Goal: Register for event/course

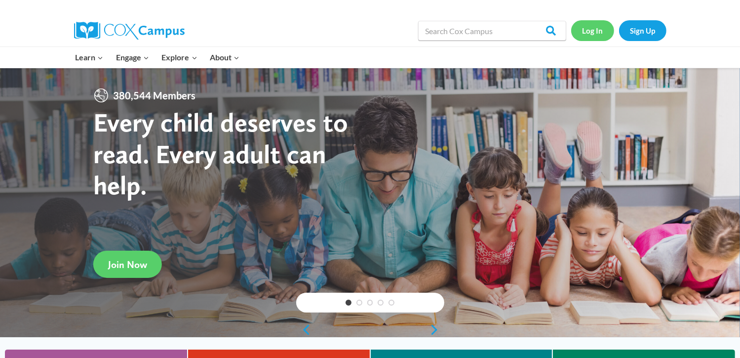
click at [591, 31] on link "Log In" at bounding box center [593, 30] width 43 height 20
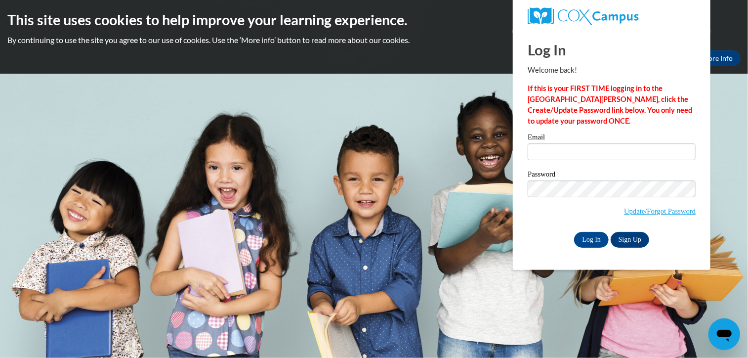
type input "awilson@lccaa.net"
click at [590, 242] on input "Log In" at bounding box center [591, 240] width 35 height 16
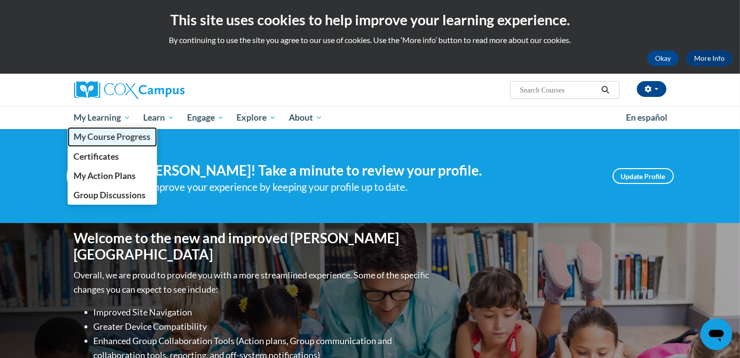
click at [109, 138] on span "My Course Progress" at bounding box center [112, 136] width 77 height 10
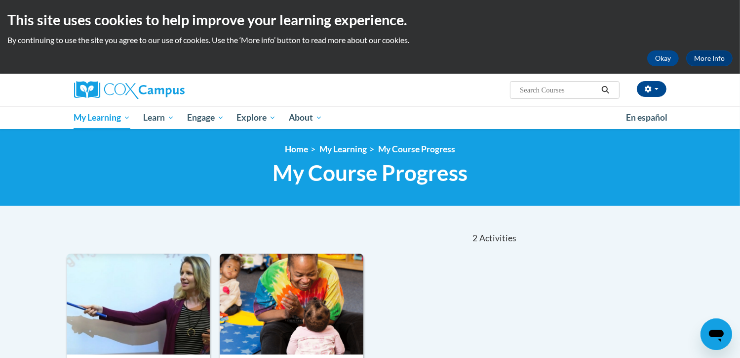
click at [553, 86] on input "Search..." at bounding box center [558, 90] width 79 height 12
type input "power of language"
click at [605, 90] on icon "Search" at bounding box center [605, 89] width 9 height 7
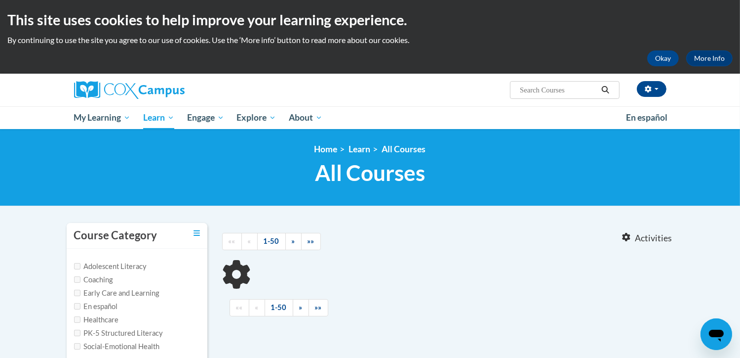
type input "power of language"
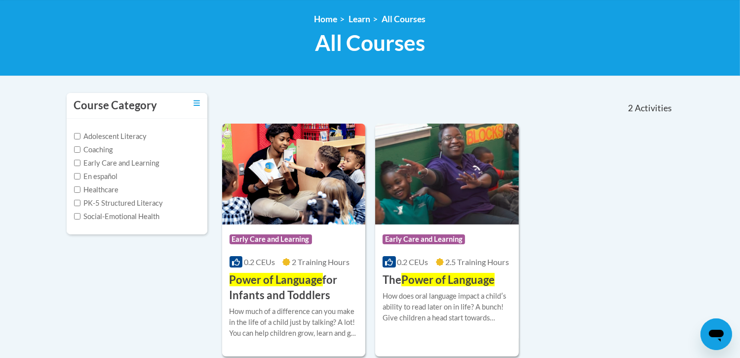
scroll to position [132, 0]
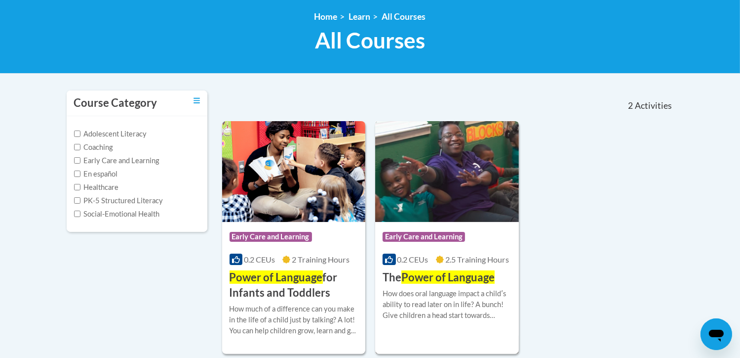
click at [455, 280] on span "Power of Language" at bounding box center [448, 276] width 93 height 13
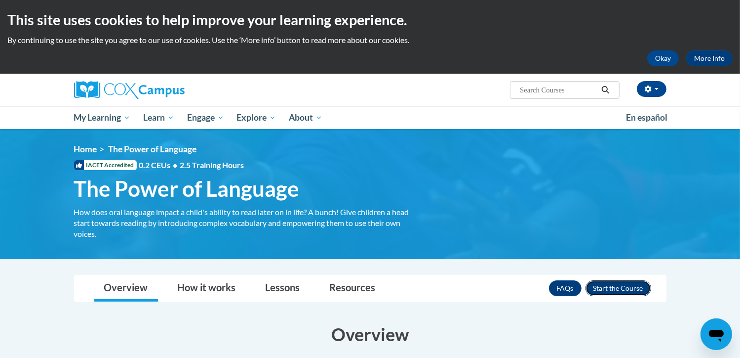
click at [624, 286] on button "Enroll" at bounding box center [619, 288] width 66 height 16
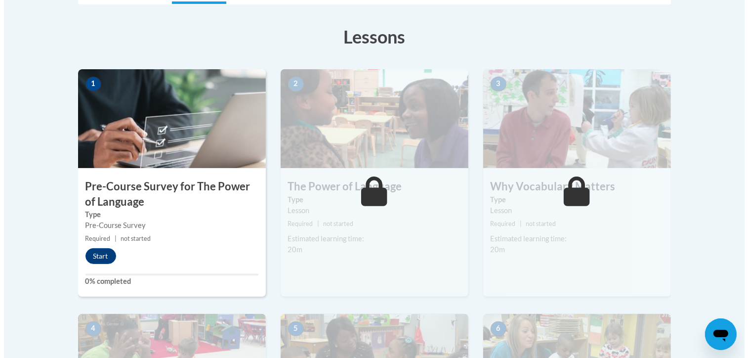
scroll to position [261, 0]
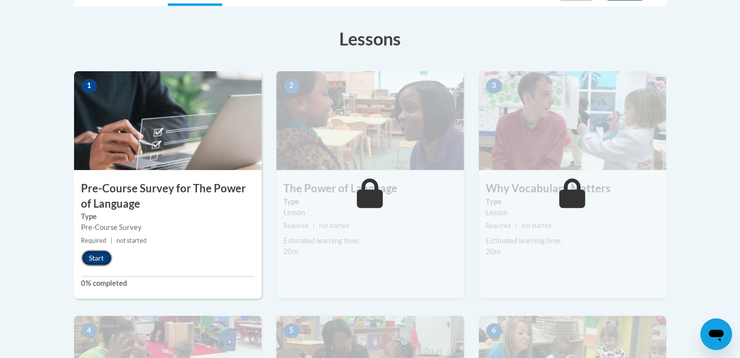
click at [95, 257] on button "Start" at bounding box center [97, 258] width 31 height 16
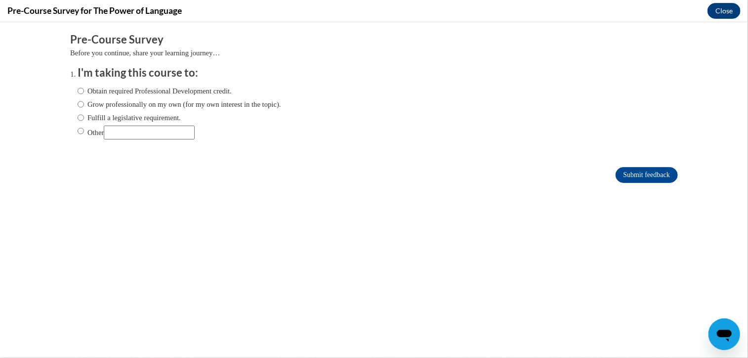
scroll to position [0, 0]
click at [78, 91] on input "Obtain required Professional Development credit." at bounding box center [81, 90] width 6 height 11
radio input "true"
click at [638, 170] on input "Submit feedback" at bounding box center [646, 174] width 62 height 16
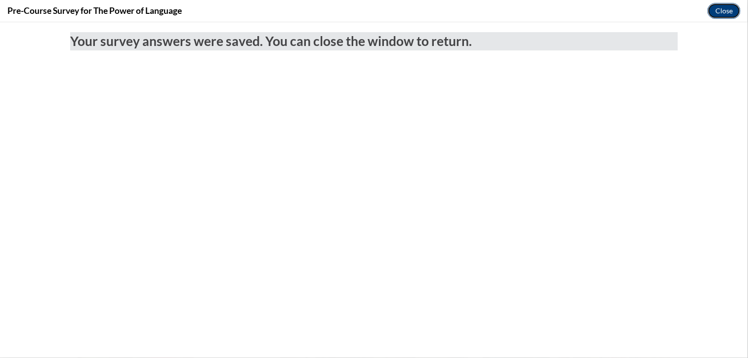
click at [718, 8] on button "Close" at bounding box center [723, 11] width 33 height 16
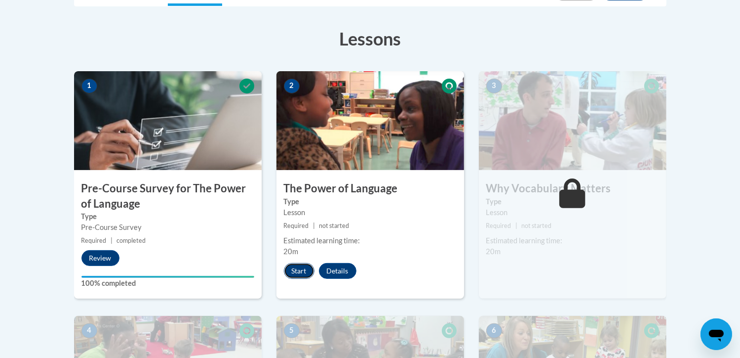
click at [300, 271] on button "Start" at bounding box center [299, 271] width 31 height 16
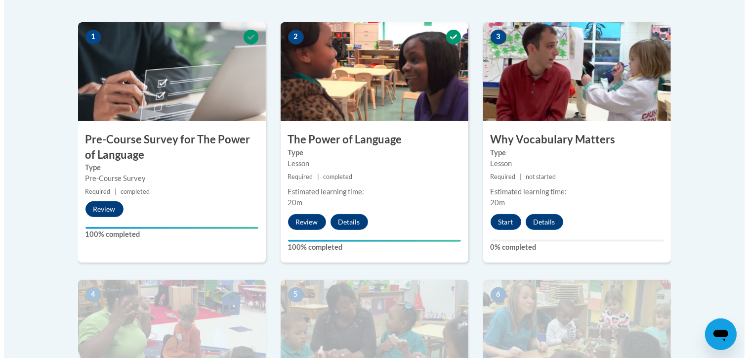
scroll to position [312, 0]
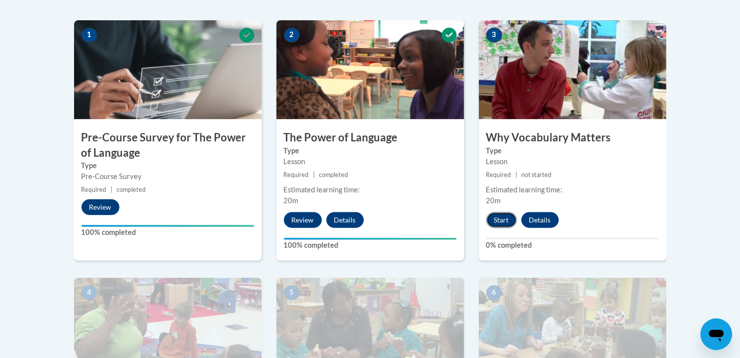
click at [504, 219] on button "Start" at bounding box center [502, 220] width 31 height 16
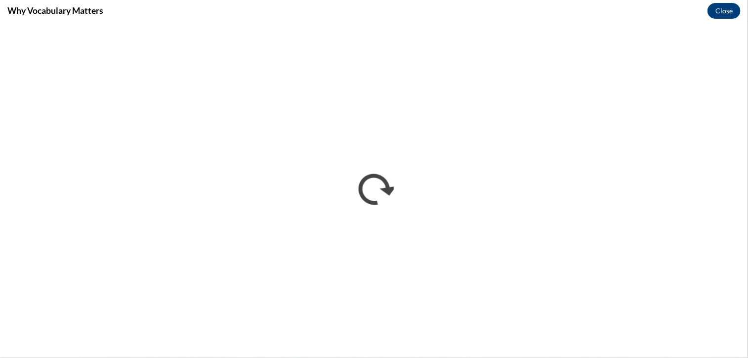
scroll to position [0, 0]
click at [379, 18] on div "Why Vocabulary Matters Close" at bounding box center [374, 11] width 748 height 22
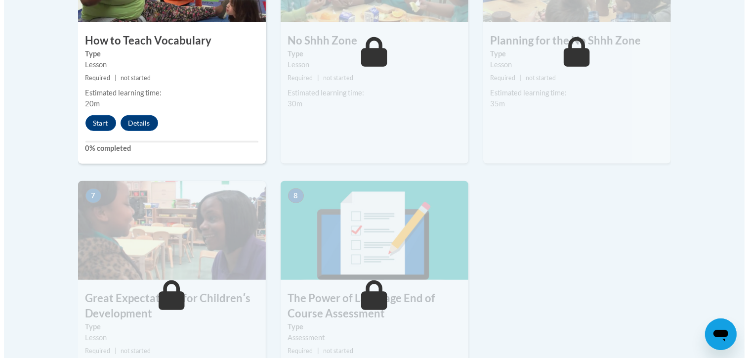
scroll to position [667, 0]
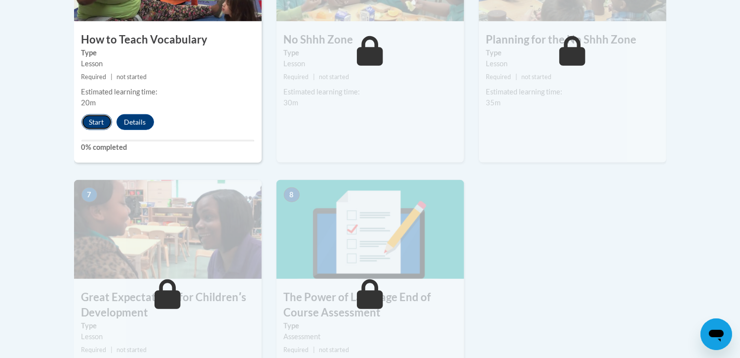
click at [93, 124] on button "Start" at bounding box center [97, 122] width 31 height 16
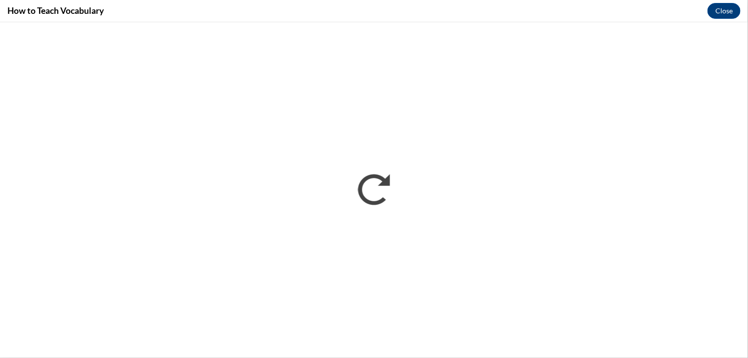
scroll to position [0, 0]
